Goal: Task Accomplishment & Management: Complete application form

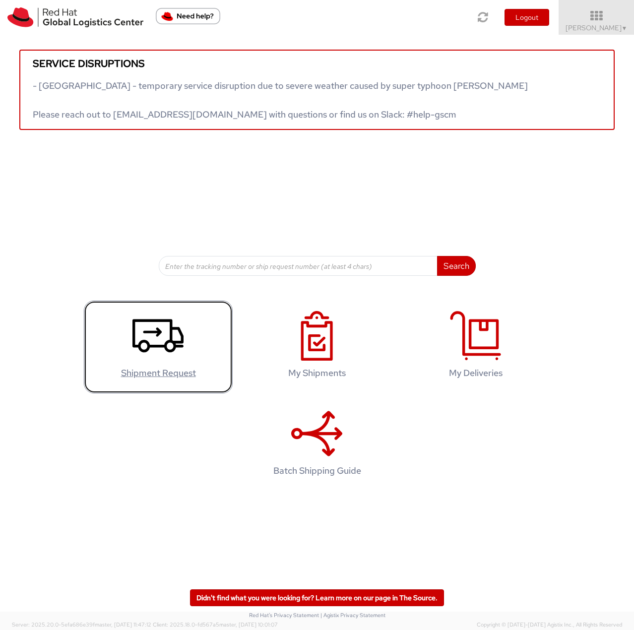
click at [187, 307] on link "Shipment Request" at bounding box center [158, 347] width 149 height 93
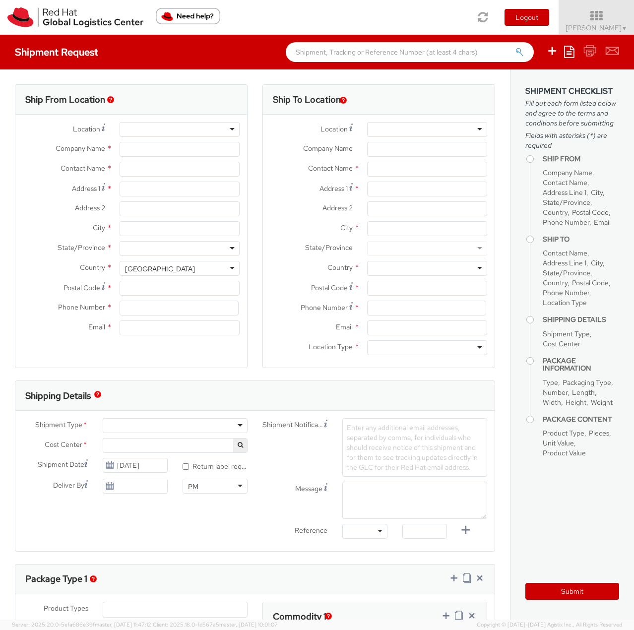
select select
select select "813"
type input "Red Hat Czech s.r.o."
type input "[PERSON_NAME]"
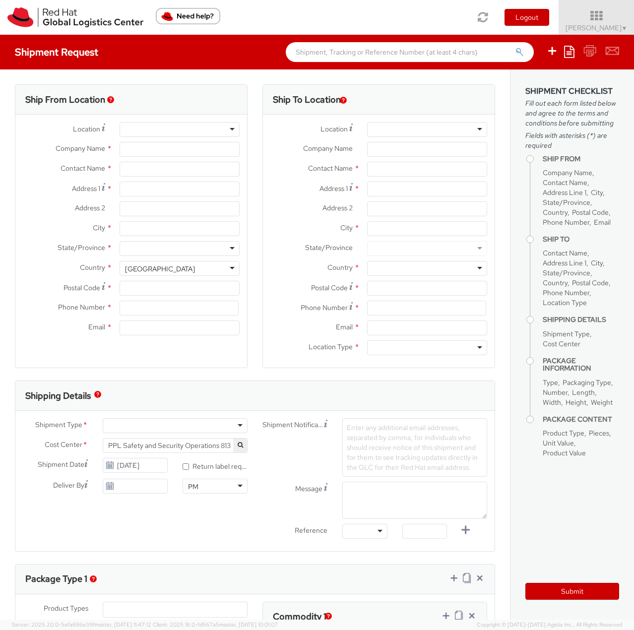
type input "Purkynova 647/111"
type input "[GEOGRAPHIC_DATA]"
type input "621 00"
type input "420 532 294 555"
type input "[EMAIL_ADDRESS][DOMAIN_NAME]"
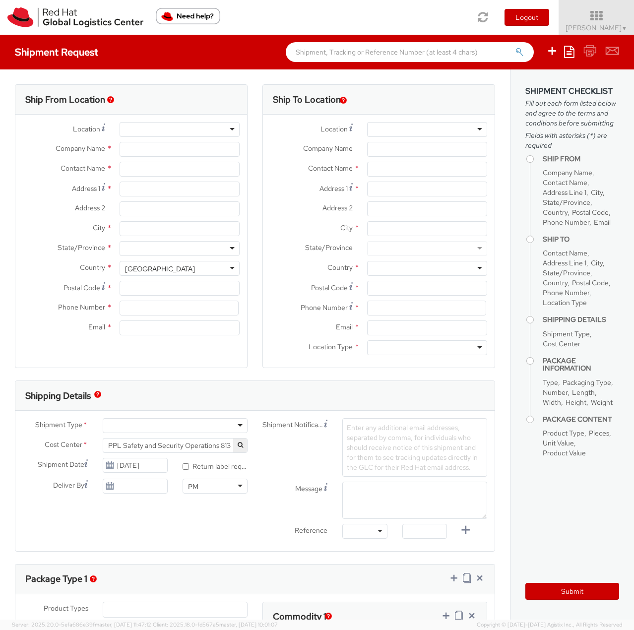
select select "CM"
select select "KGS"
click at [569, 57] on icon at bounding box center [569, 52] width 10 height 12
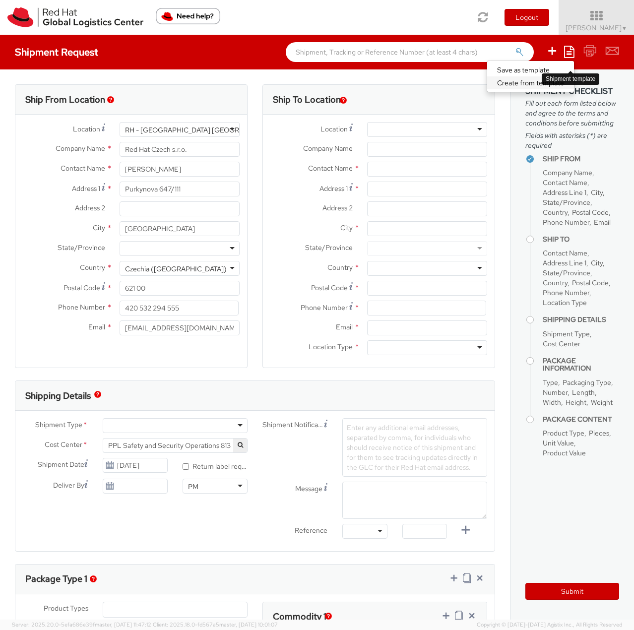
click at [531, 79] on link "Create from template" at bounding box center [530, 82] width 87 height 13
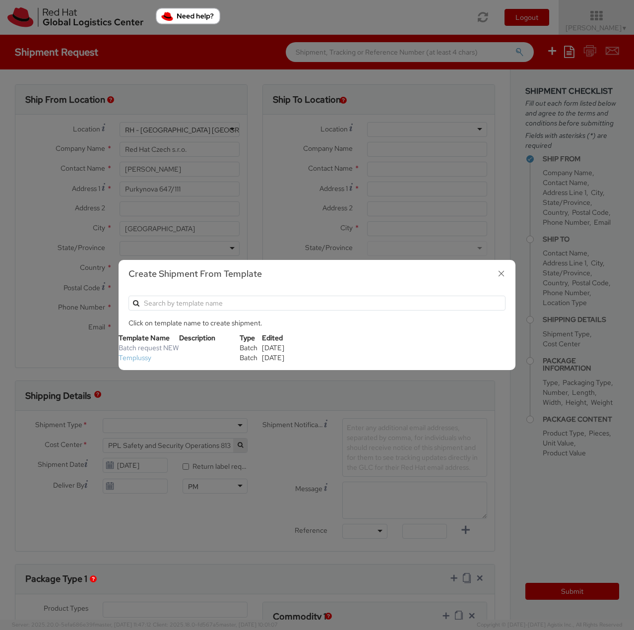
click at [142, 357] on link "Templussy" at bounding box center [135, 357] width 33 height 9
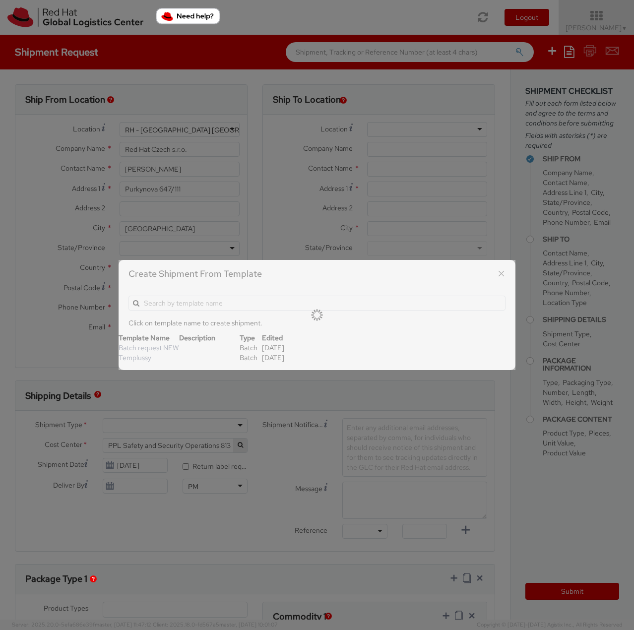
type input "[PERSON_NAME]/associate security badge"
type input "Purkynova 665/115"
type input "621 00"
type input "[PERSON_NAME][EMAIL_ADDRESS][DOMAIN_NAME]"
select select "OTHER"
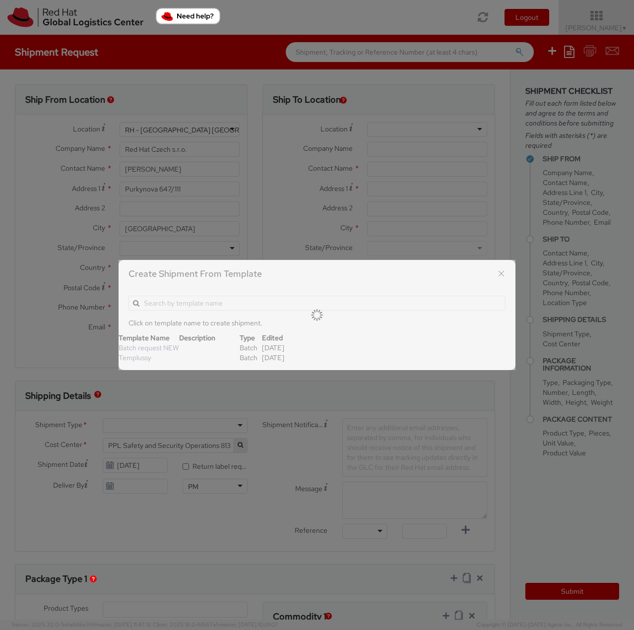
type input "1"
type input "24.13"
type input "31.75"
type input "0.64"
type input "0.23"
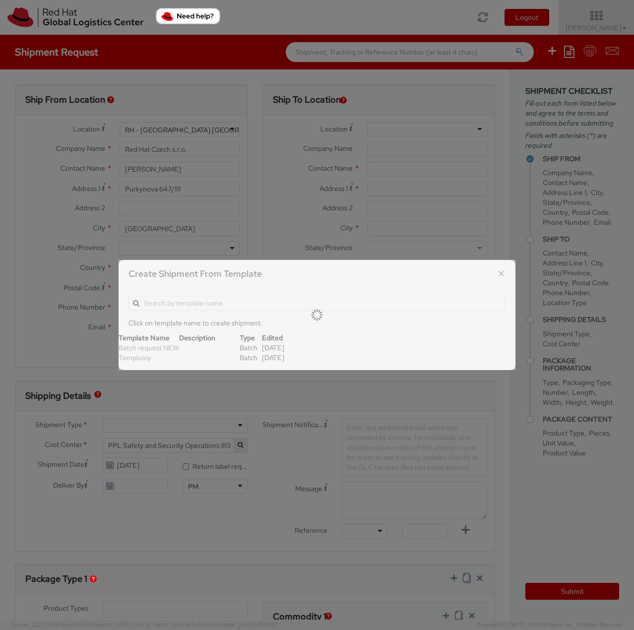
type input "Badge"
select select "OTHER"
type input "3.44"
select select "OTHER"
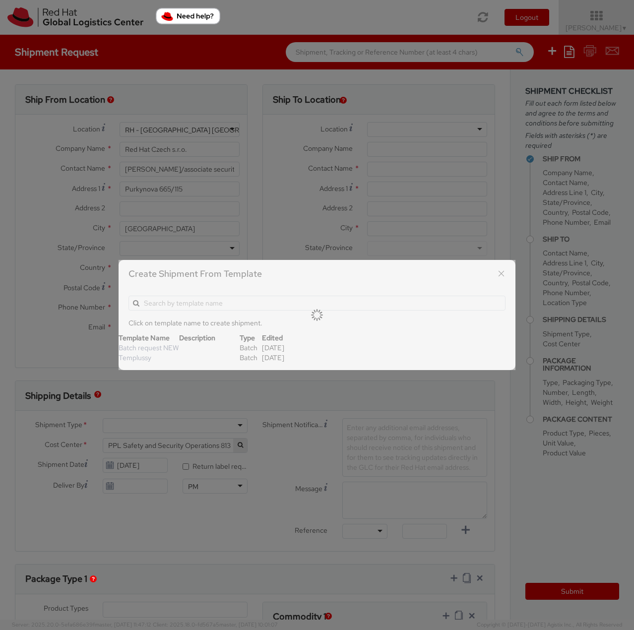
select select "OTHER"
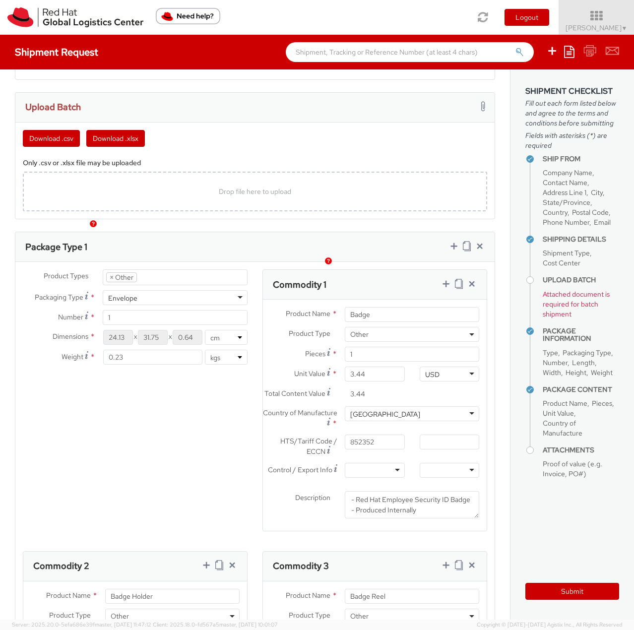
scroll to position [496, 0]
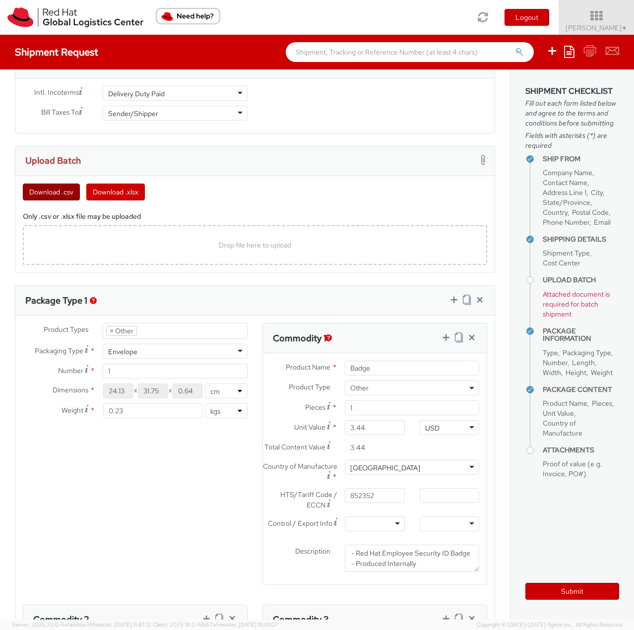
click at [74, 192] on button "Download .csv" at bounding box center [51, 192] width 57 height 17
click at [148, 239] on div "Drop file here to upload" at bounding box center [255, 245] width 449 height 24
type input "C:\fakepath\template (4) (2).xlsx"
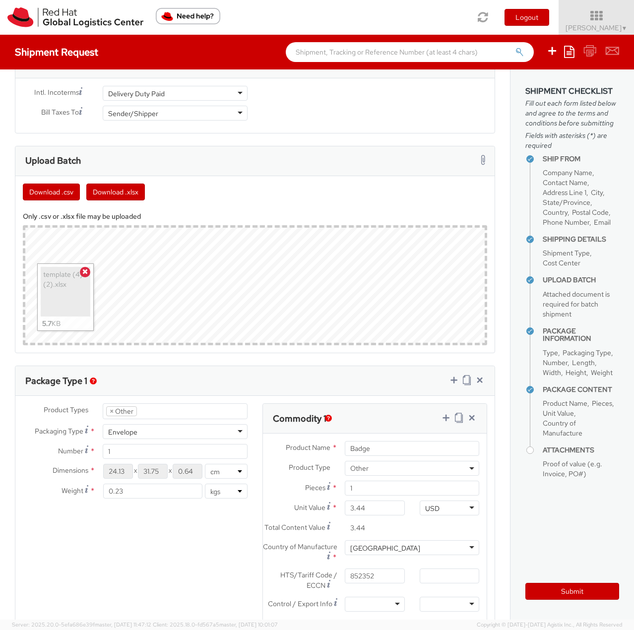
click at [271, 192] on div "Download .csv Download .xlsx" at bounding box center [254, 188] width 479 height 24
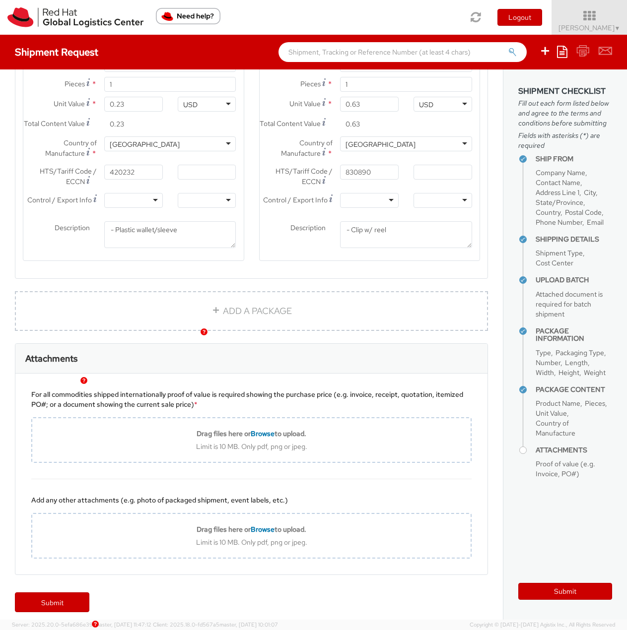
scroll to position [1207, 0]
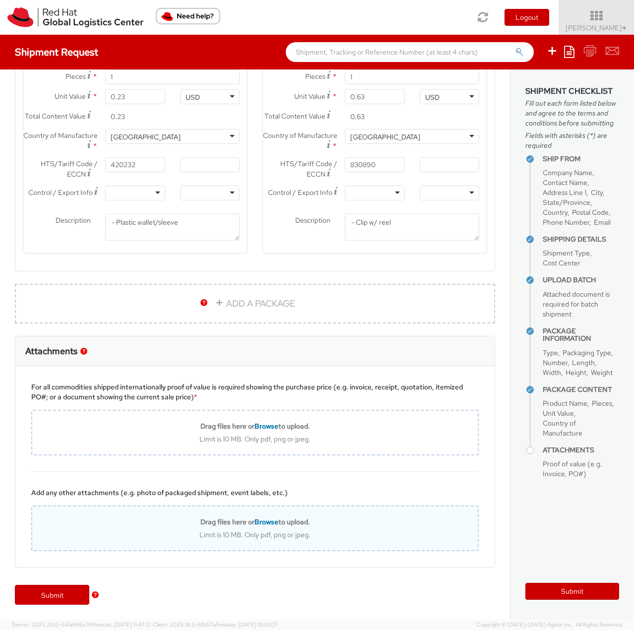
click at [305, 517] on div "Drag files here or Browse to upload. Limit is 10 MB. Only pdf, png or jpeg." at bounding box center [255, 529] width 448 height 46
type input "C:\fakepath\Shipping invoice.pdf"
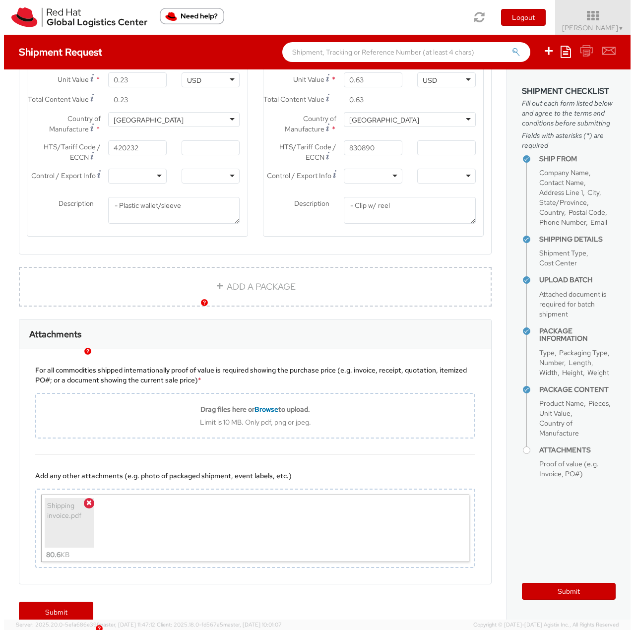
scroll to position [1217, 0]
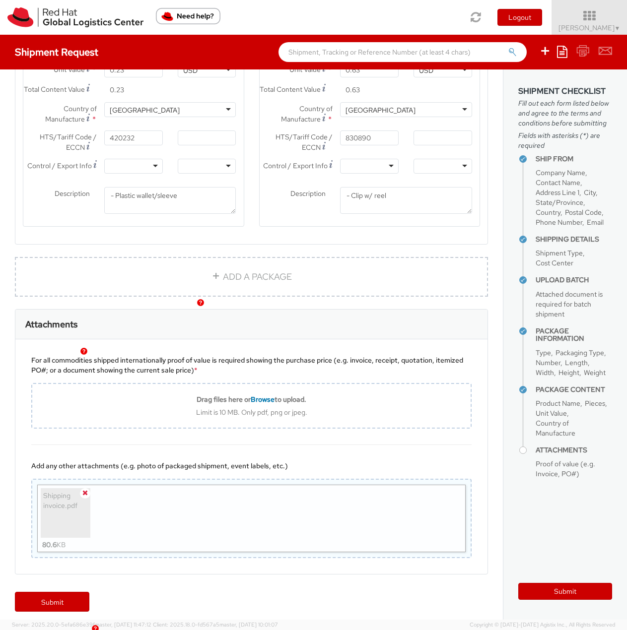
click at [83, 496] on icon at bounding box center [84, 492] width 5 height 7
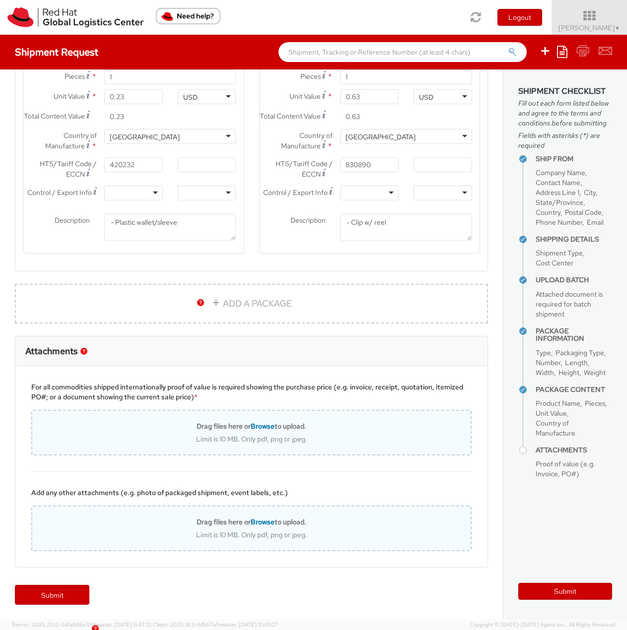
scroll to position [1207, 0]
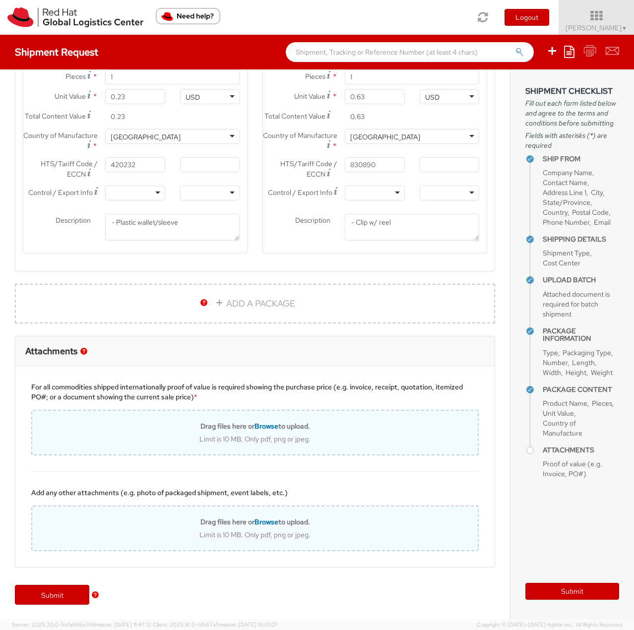
click at [135, 428] on div "Drag files here or Browse to upload." at bounding box center [255, 426] width 446 height 9
type input "C:\fakepath\Shipping invoice.pdf"
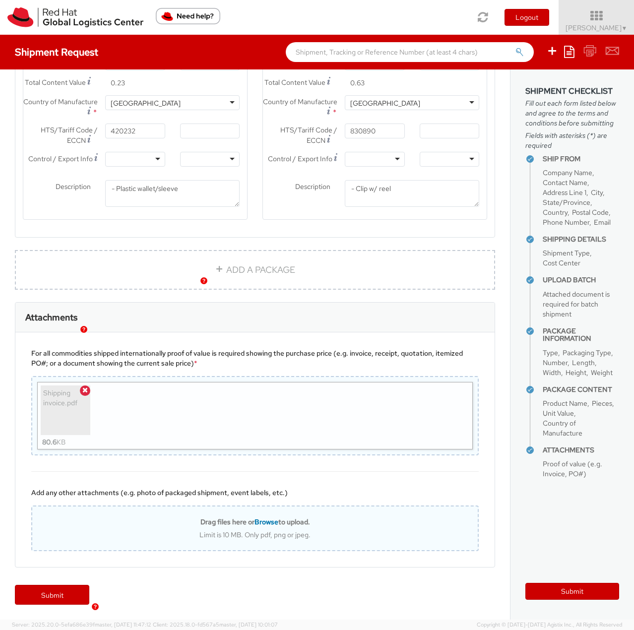
scroll to position [1240, 0]
click at [320, 493] on div "Add any other attachments (e.g. photo of packaged shipment, event labels, etc.)" at bounding box center [255, 493] width 448 height 10
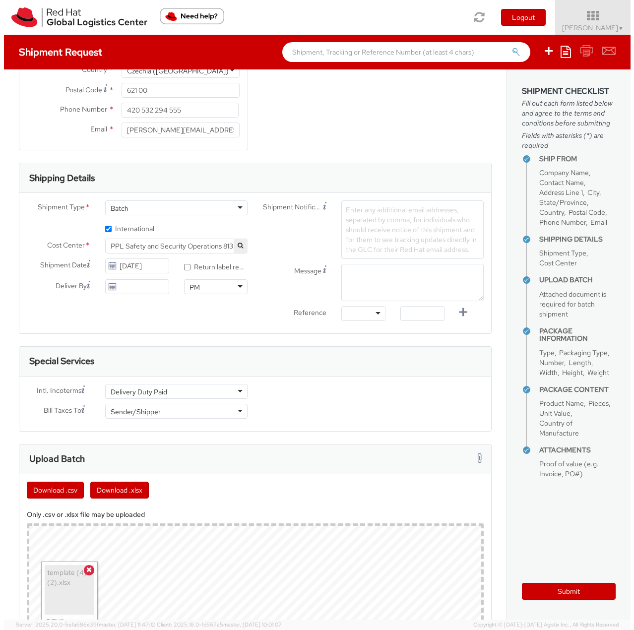
scroll to position [49, 0]
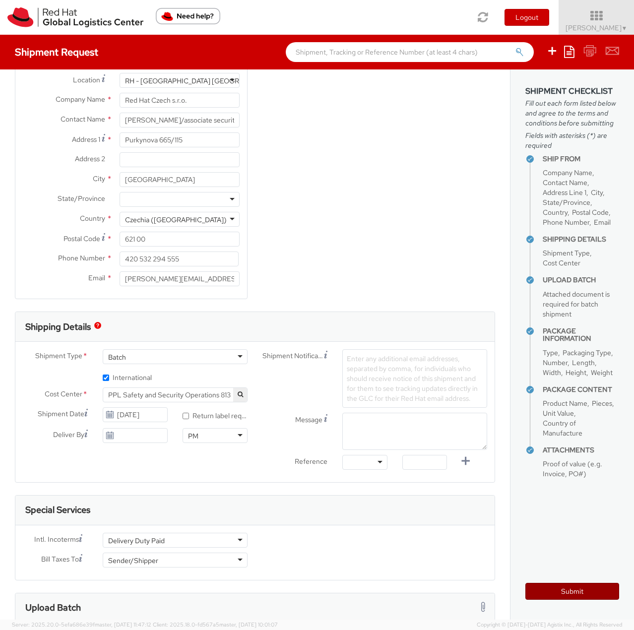
click at [532, 594] on button "Submit" at bounding box center [573, 591] width 94 height 17
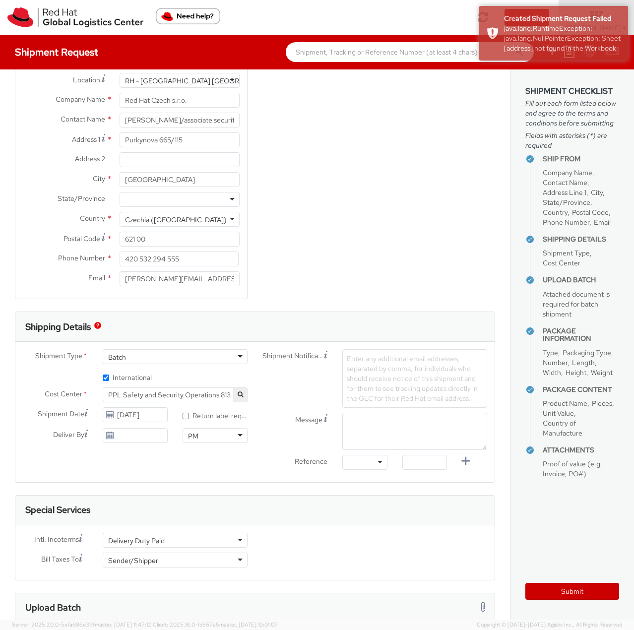
click at [570, 18] on div "Created Shipment Request Failed" at bounding box center [562, 18] width 117 height 10
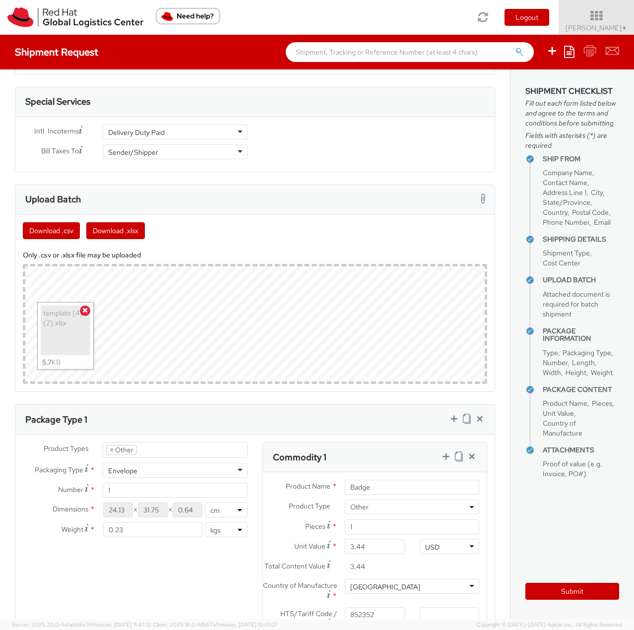
scroll to position [545, 0]
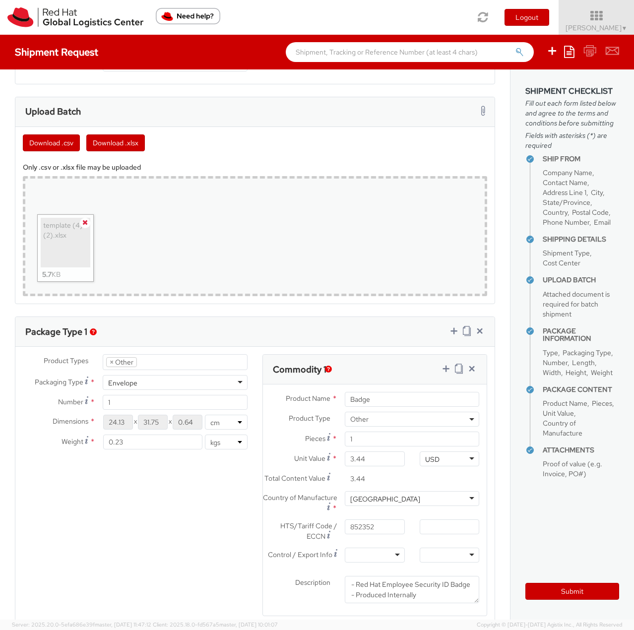
click at [84, 218] on span at bounding box center [85, 223] width 10 height 10
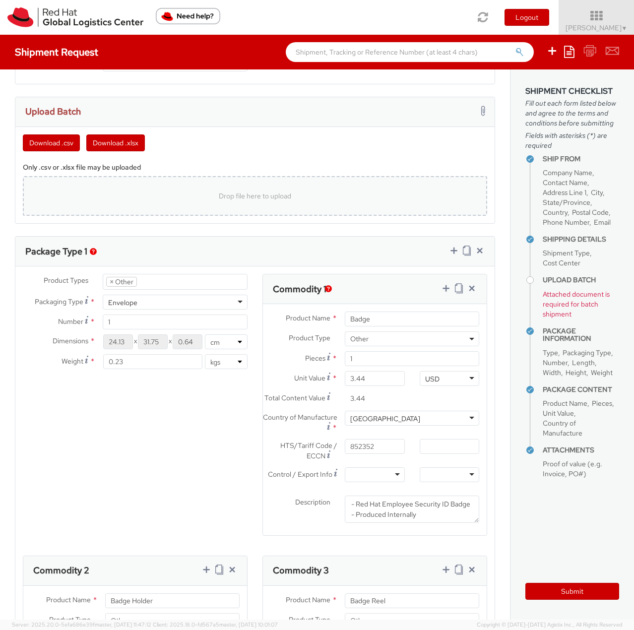
click at [94, 195] on div "Drop file here to upload" at bounding box center [255, 196] width 449 height 24
type input "C:\fakepath\template (4) - template (4).csv"
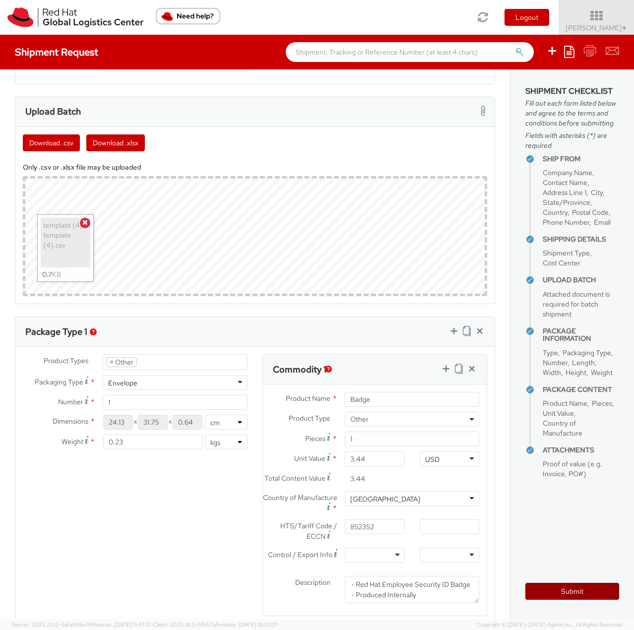
click at [539, 588] on button "Submit" at bounding box center [573, 591] width 94 height 17
